Goal: Transaction & Acquisition: Purchase product/service

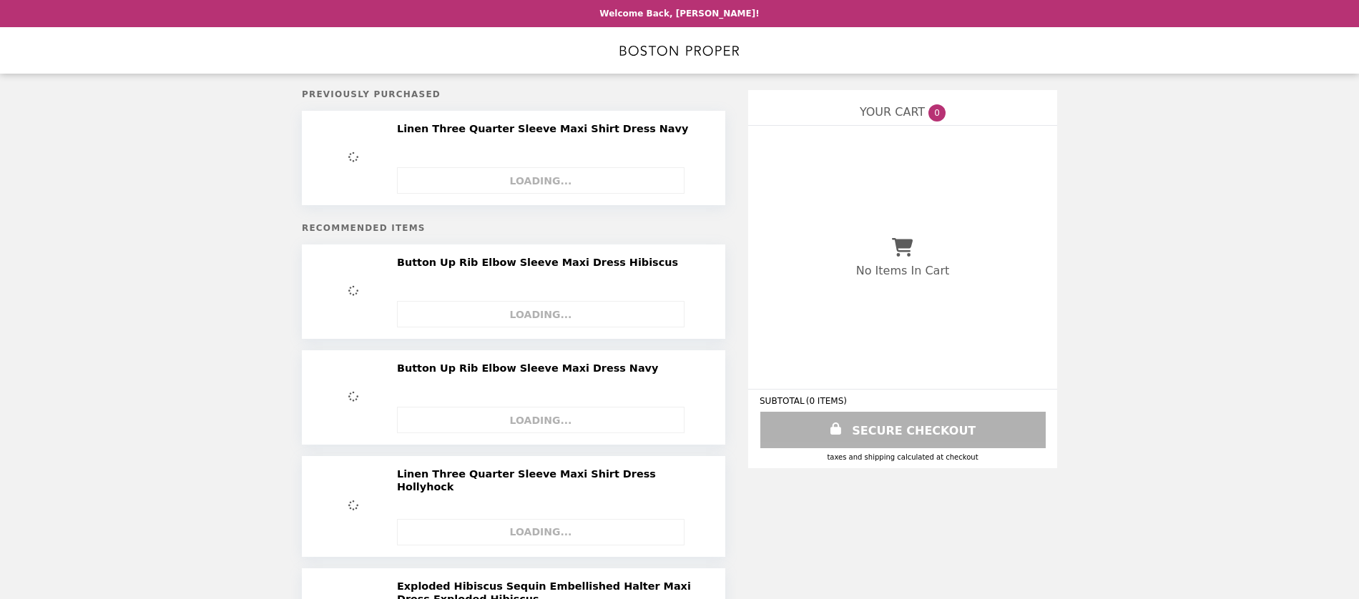
select select "**********"
select select "*********"
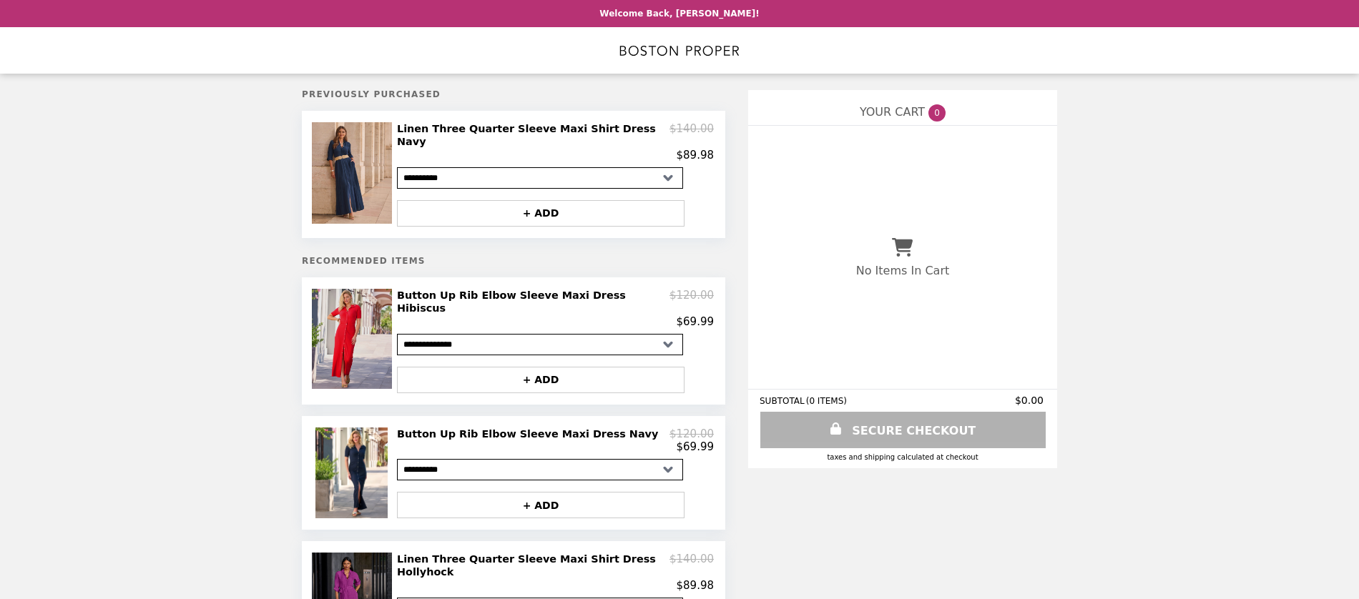
click at [354, 300] on img at bounding box center [354, 339] width 84 height 100
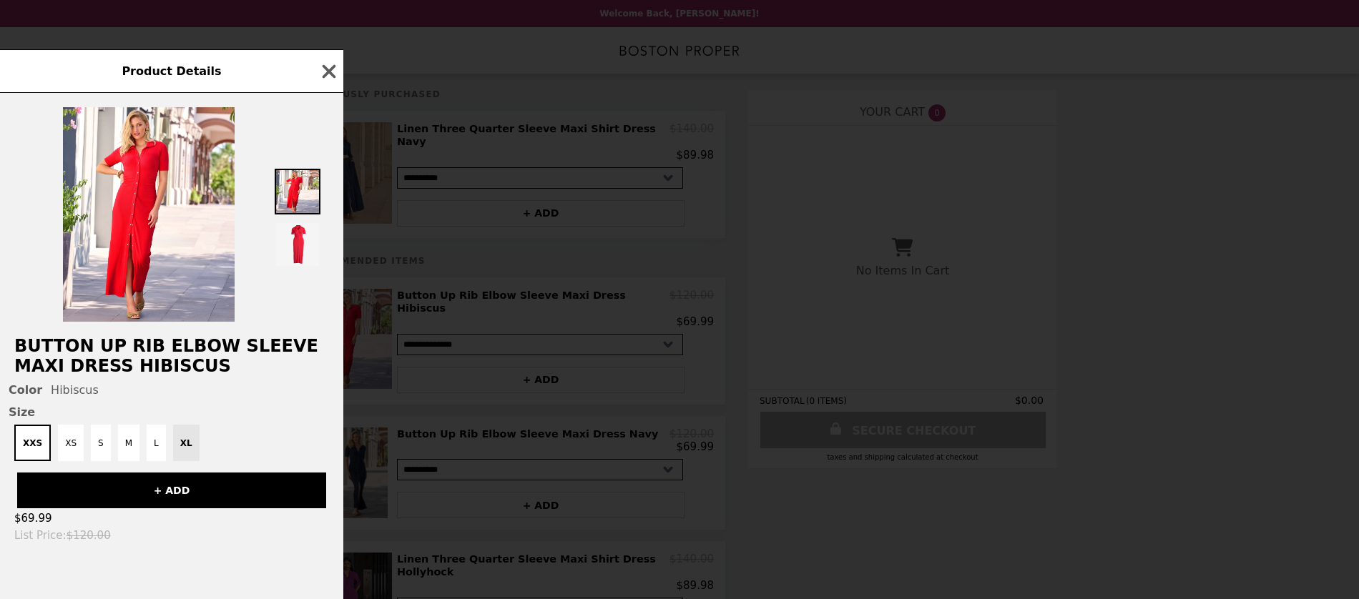
click at [340, 72] on div "Product Details" at bounding box center [171, 71] width 343 height 44
click at [331, 73] on icon "button" at bounding box center [330, 71] width 14 height 14
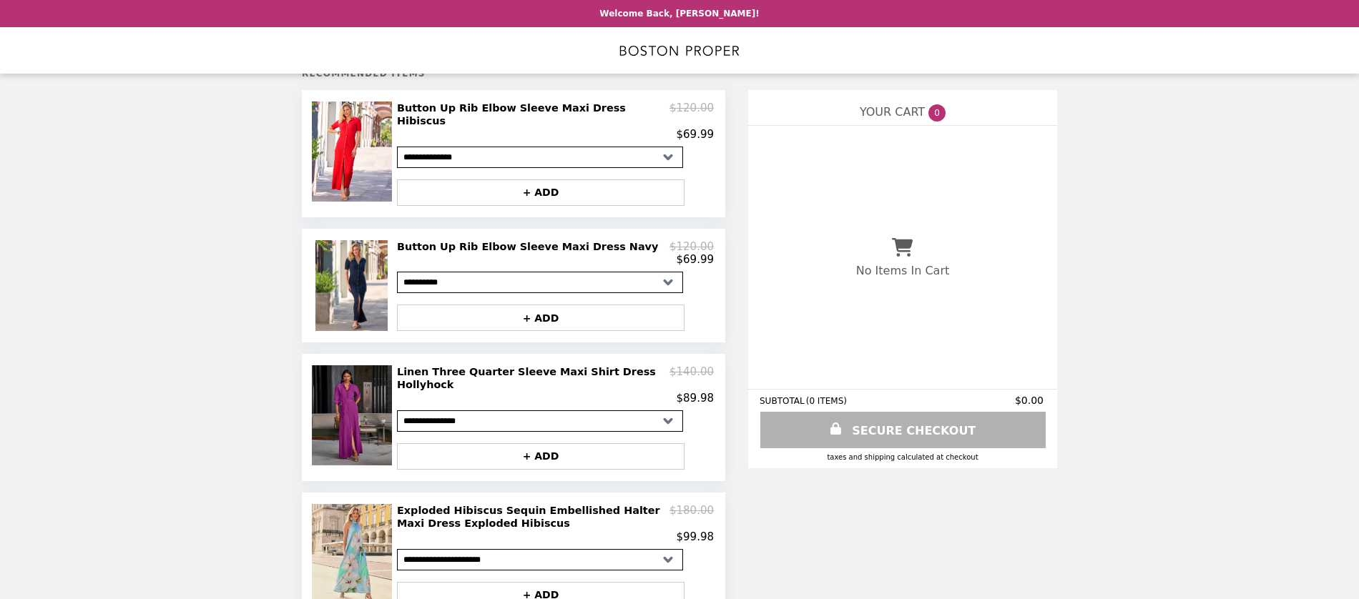
scroll to position [189, 0]
click at [432, 364] on h2 "Linen Three Quarter Sleeve Maxi Shirt Dress Hollyhock" at bounding box center [533, 377] width 273 height 26
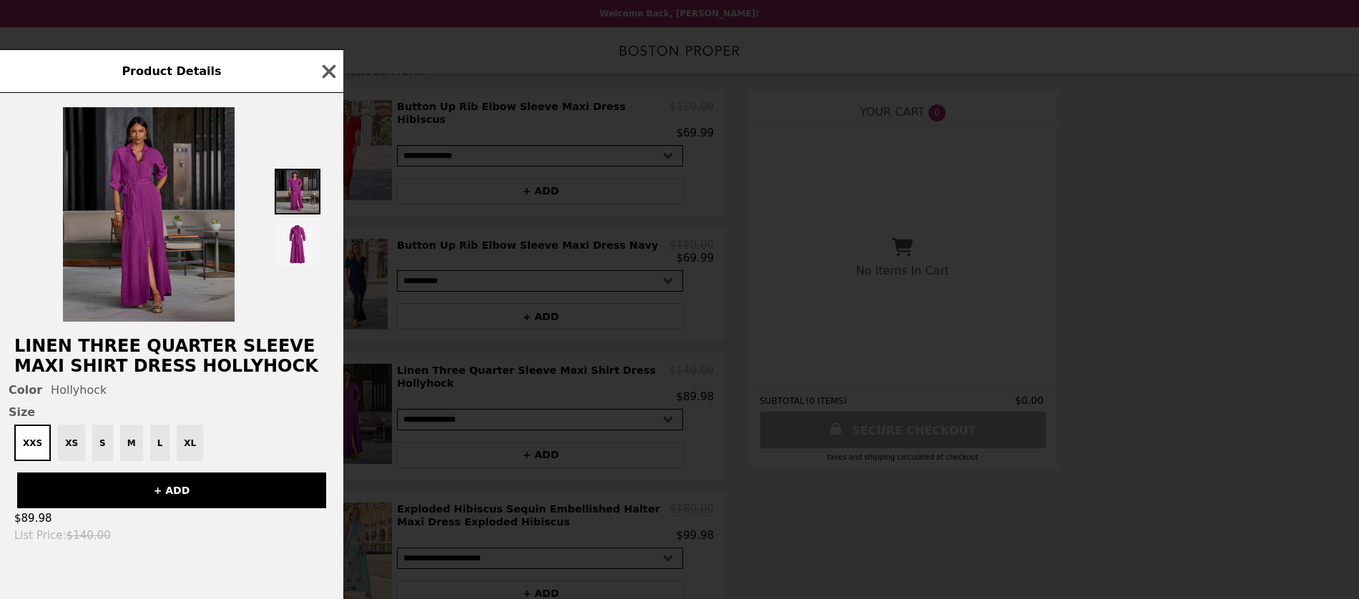
click at [144, 202] on img at bounding box center [149, 214] width 172 height 215
click at [163, 280] on img at bounding box center [149, 214] width 172 height 215
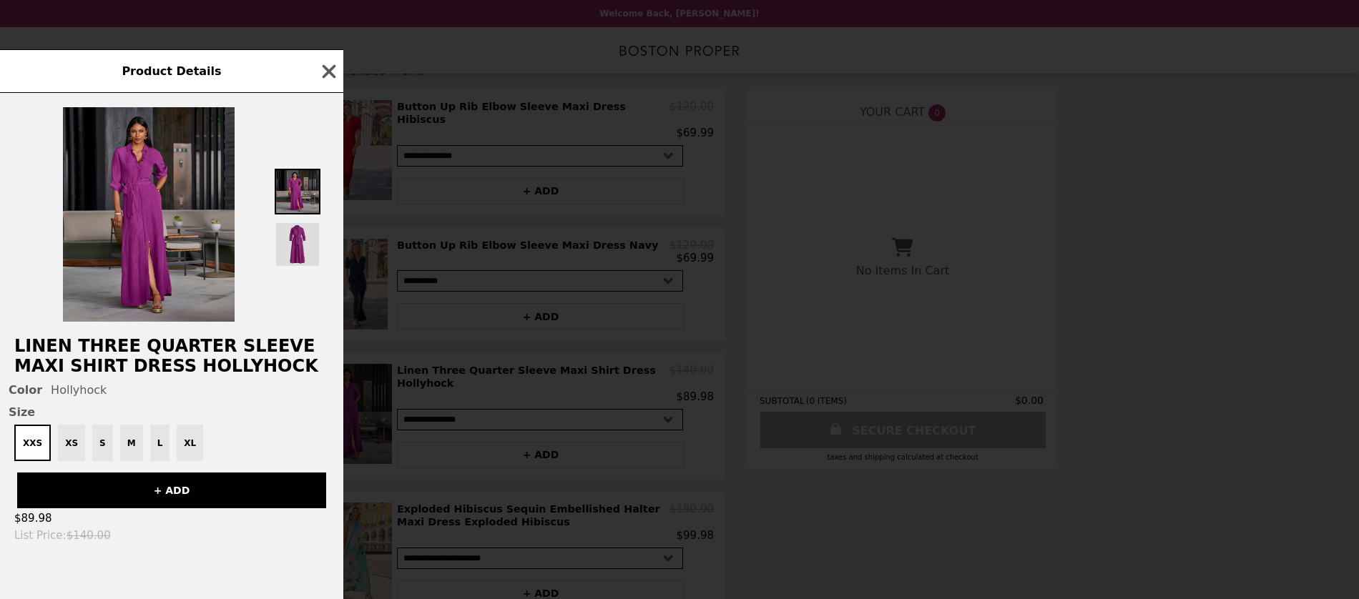
click at [295, 244] on img at bounding box center [298, 245] width 46 height 46
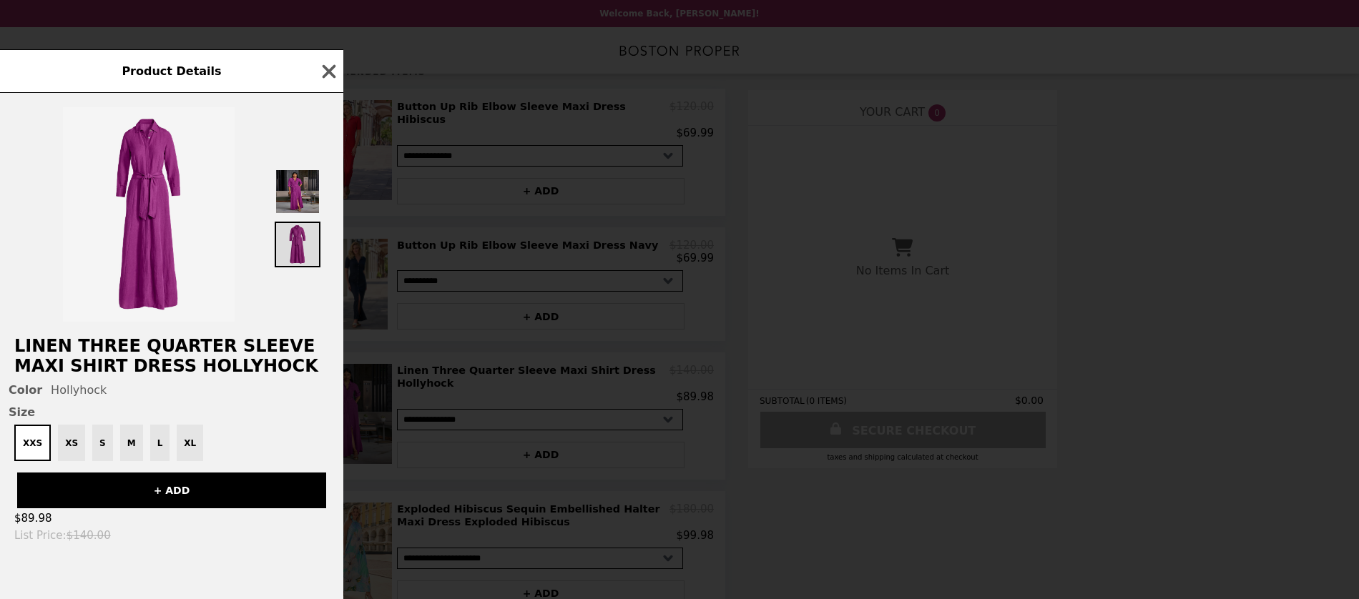
click at [294, 244] on img at bounding box center [298, 245] width 46 height 46
click at [335, 67] on icon "button" at bounding box center [330, 71] width 14 height 14
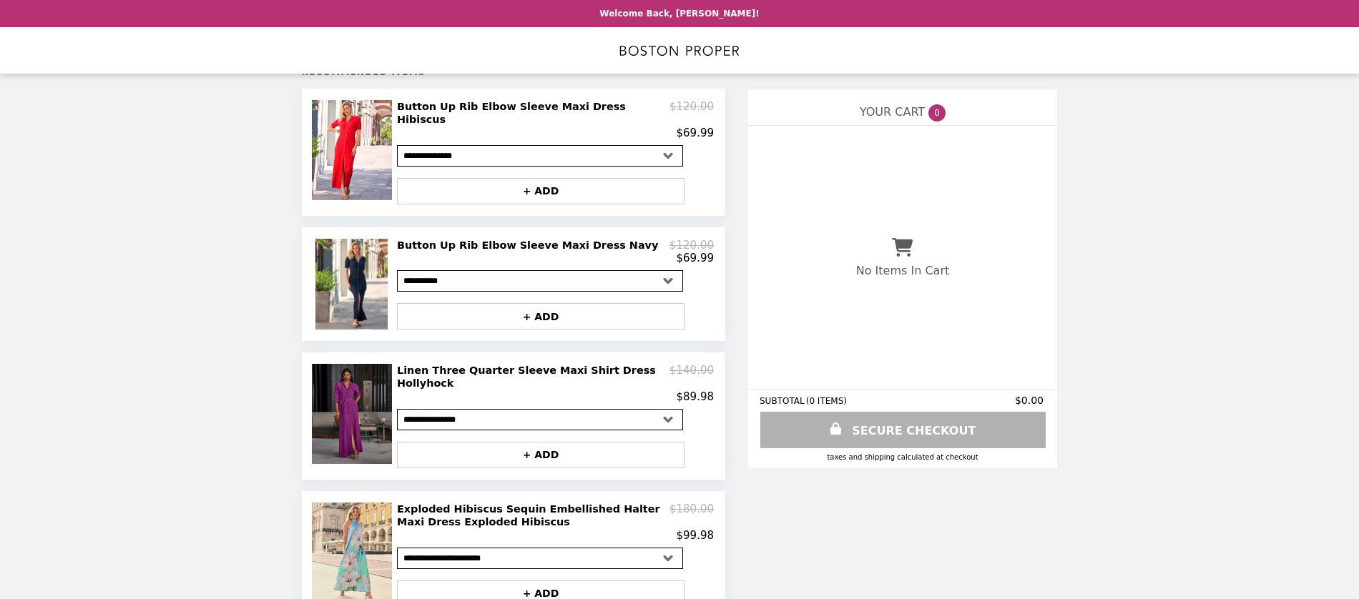
click at [361, 364] on img at bounding box center [354, 414] width 84 height 100
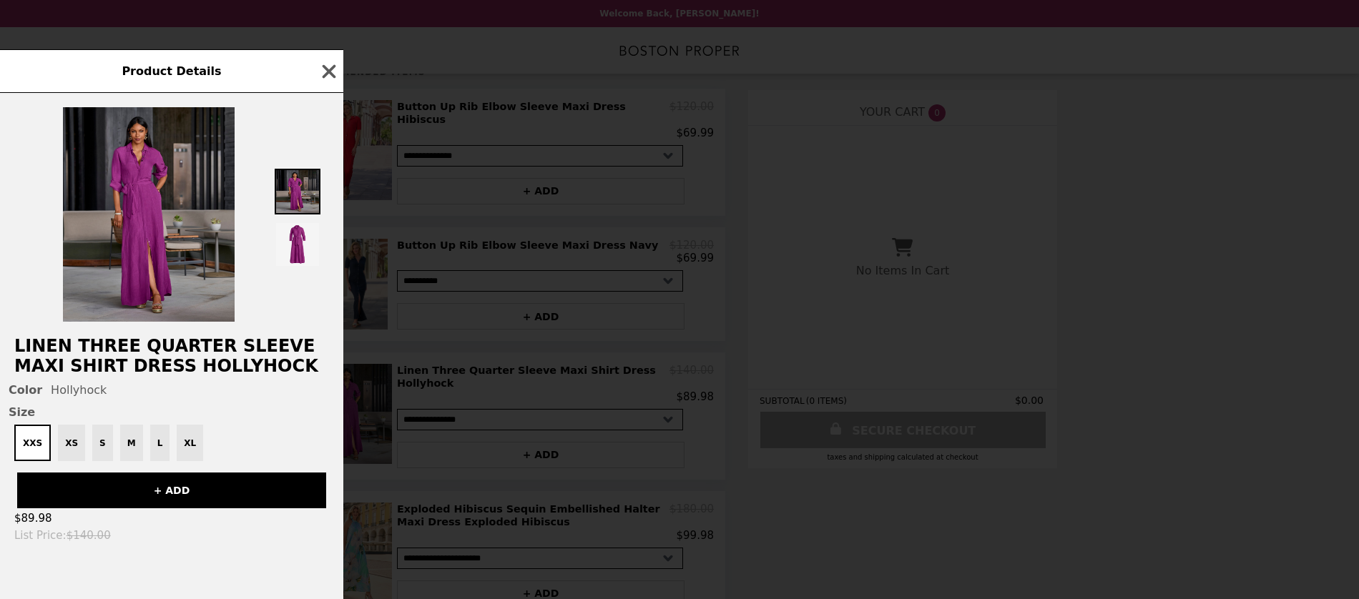
click at [1298, 408] on div "Product Details Linen Three Quarter Sleeve Maxi Shirt Dress Hollyhock Color Hol…" at bounding box center [679, 299] width 1359 height 599
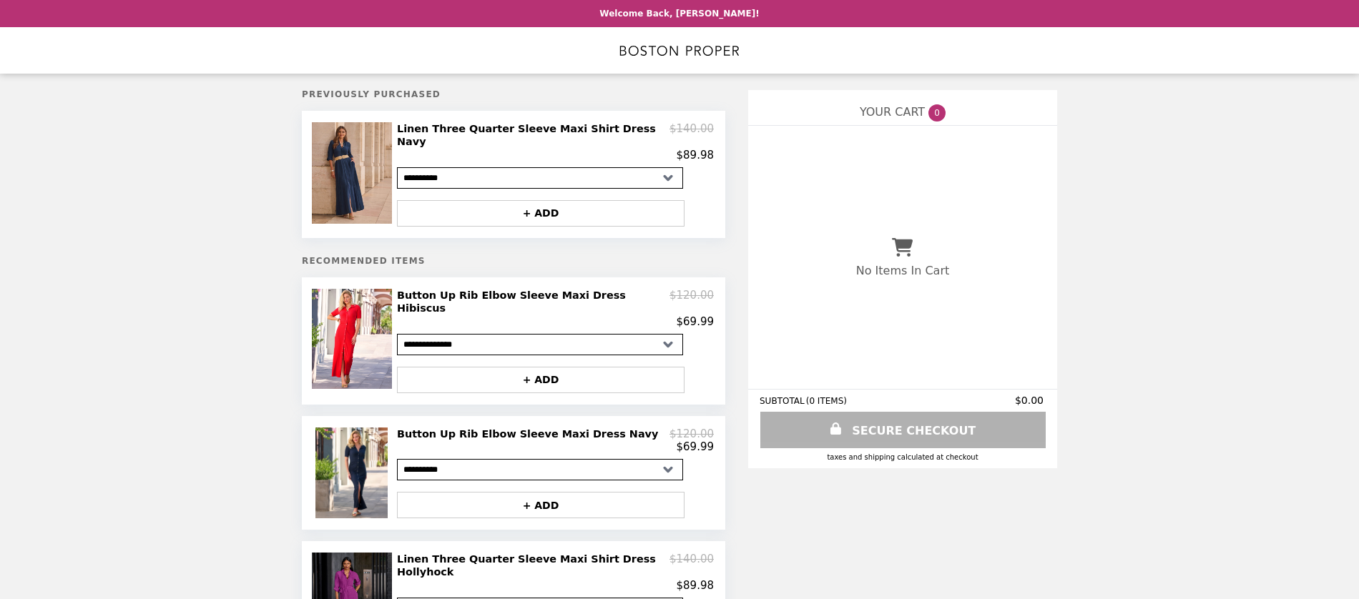
scroll to position [0, 0]
